Goal: Task Accomplishment & Management: Manage account settings

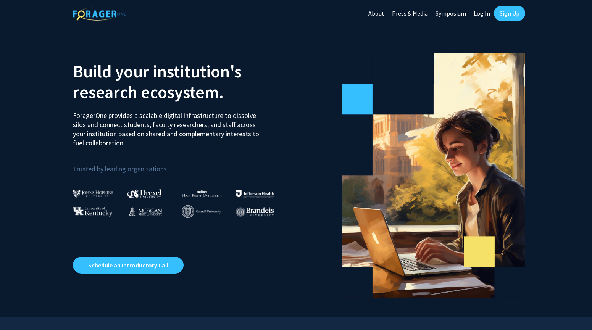
click at [481, 12] on link "Log In" at bounding box center [482, 13] width 24 height 27
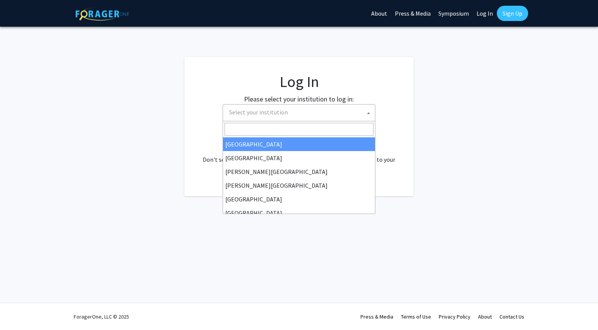
click at [290, 113] on span "Select your institution" at bounding box center [300, 113] width 149 height 16
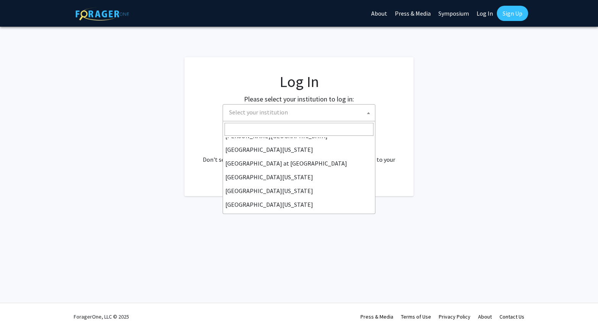
scroll to position [267, 0]
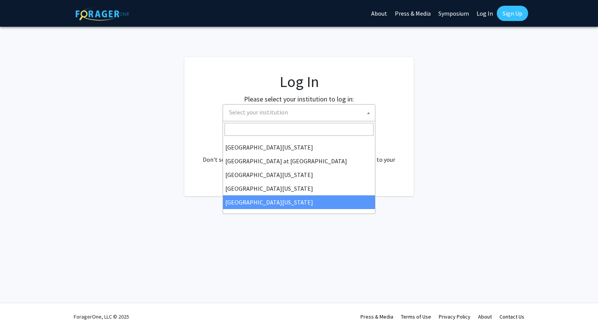
select select "33"
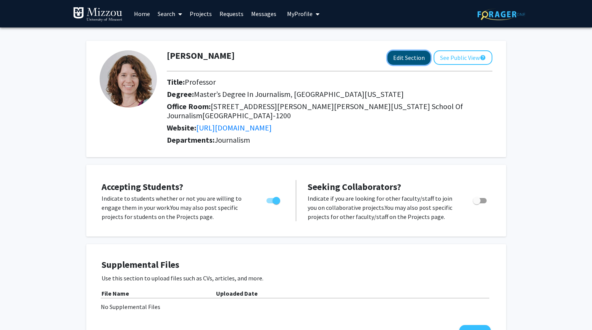
click at [407, 56] on button "Edit Section" at bounding box center [408, 58] width 43 height 14
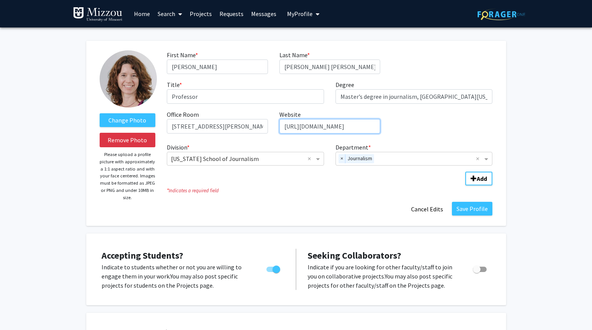
click at [321, 124] on input "[URL][DOMAIN_NAME]" at bounding box center [329, 126] width 101 height 15
paste input "[DOMAIN_NAME][URL]"
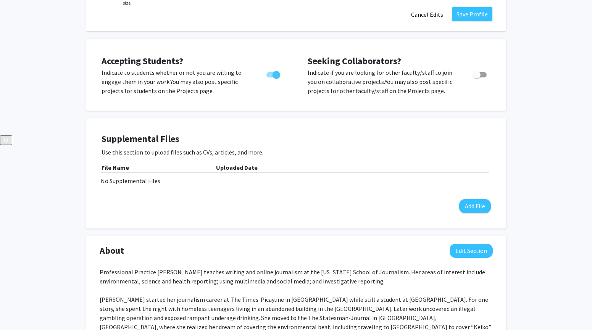
scroll to position [202, 0]
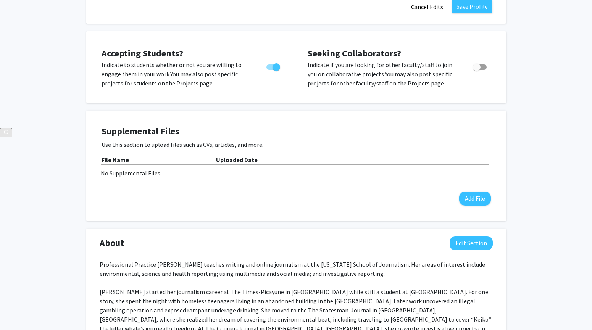
type input "[URL][DOMAIN_NAME]"
click at [479, 65] on span "Toggle" at bounding box center [477, 67] width 8 height 8
click at [477, 70] on input "Toggle" at bounding box center [476, 70] width 0 height 0
checkbox input "true"
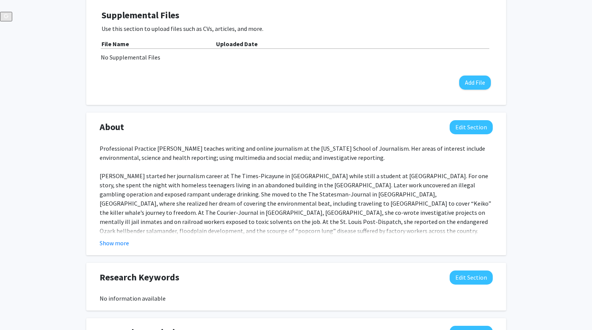
scroll to position [319, 0]
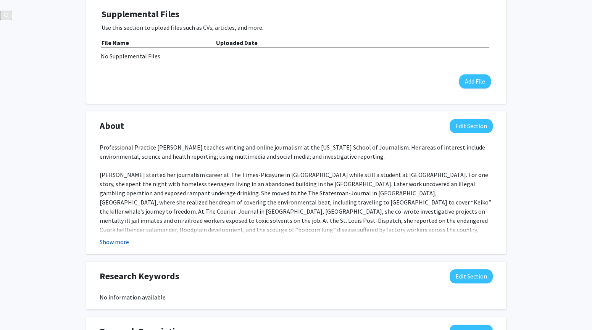
click at [115, 242] on button "Show more" at bounding box center [114, 241] width 29 height 9
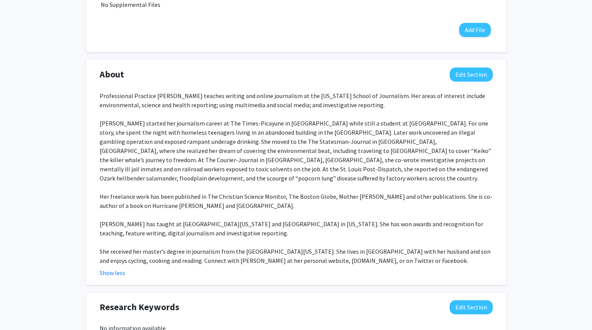
scroll to position [371, 0]
click at [466, 74] on button "Edit Section" at bounding box center [471, 74] width 43 height 14
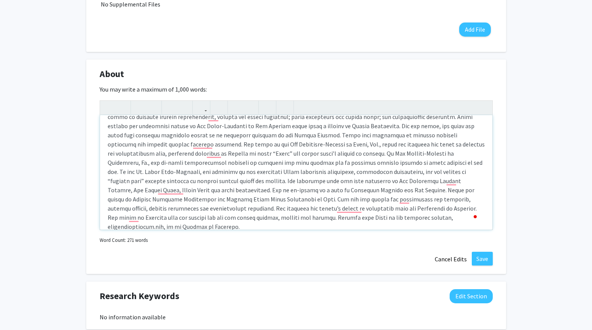
scroll to position [20, 0]
drag, startPoint x: 363, startPoint y: 209, endPoint x: 431, endPoint y: 210, distance: 68.0
click at [431, 210] on div "To enrich screen reader interactions, please activate Accessibility in Grammarl…" at bounding box center [296, 172] width 392 height 115
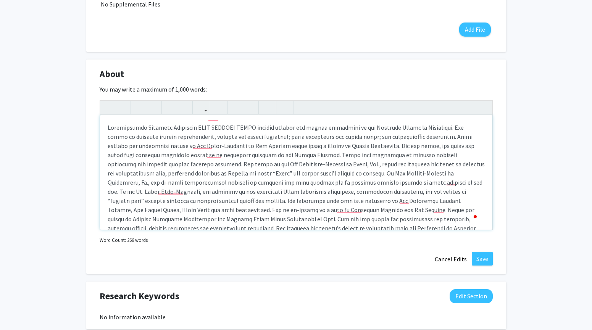
scroll to position [0, 0]
click at [427, 138] on div "To enrich screen reader interactions, please activate Accessibility in Grammarl…" at bounding box center [296, 172] width 392 height 115
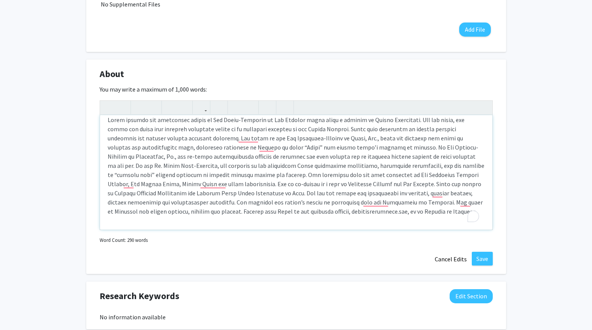
click at [352, 183] on p "To enrich screen reader interactions, please activate Accessibility in Grammarl…" at bounding box center [296, 165] width 377 height 101
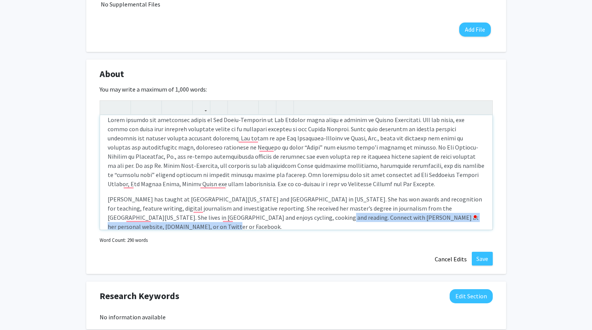
drag, startPoint x: 256, startPoint y: 219, endPoint x: 263, endPoint y: 224, distance: 8.3
click at [263, 224] on p "[PERSON_NAME] has taught at [GEOGRAPHIC_DATA][US_STATE] and [GEOGRAPHIC_DATA] i…" at bounding box center [296, 213] width 377 height 37
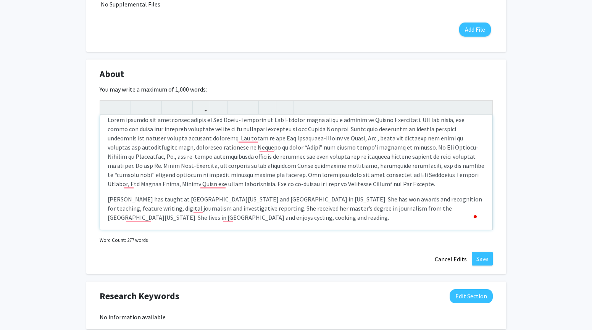
click at [108, 200] on p "[PERSON_NAME] has taught at [GEOGRAPHIC_DATA][US_STATE] and [GEOGRAPHIC_DATA] i…" at bounding box center [296, 208] width 377 height 27
type textarea "<l>Ipsumdolorsi Ametcons Adipiscin ELIT SEDDOEI TEMPO incidid utlabor etd magna…"
click at [478, 257] on button "Save" at bounding box center [482, 259] width 21 height 14
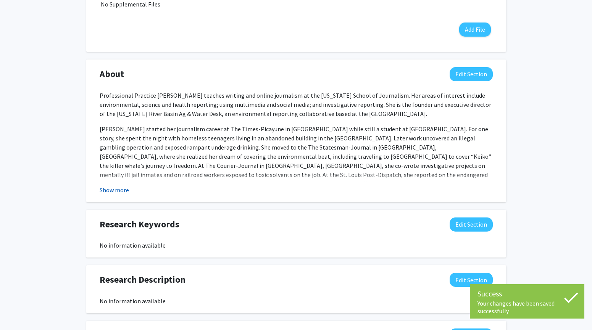
click at [117, 191] on button "Show more" at bounding box center [114, 190] width 29 height 9
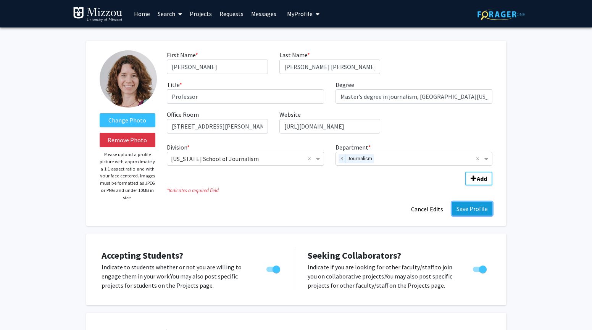
click at [470, 208] on button "Save Profile" at bounding box center [472, 209] width 40 height 14
